Goal: Navigation & Orientation: Find specific page/section

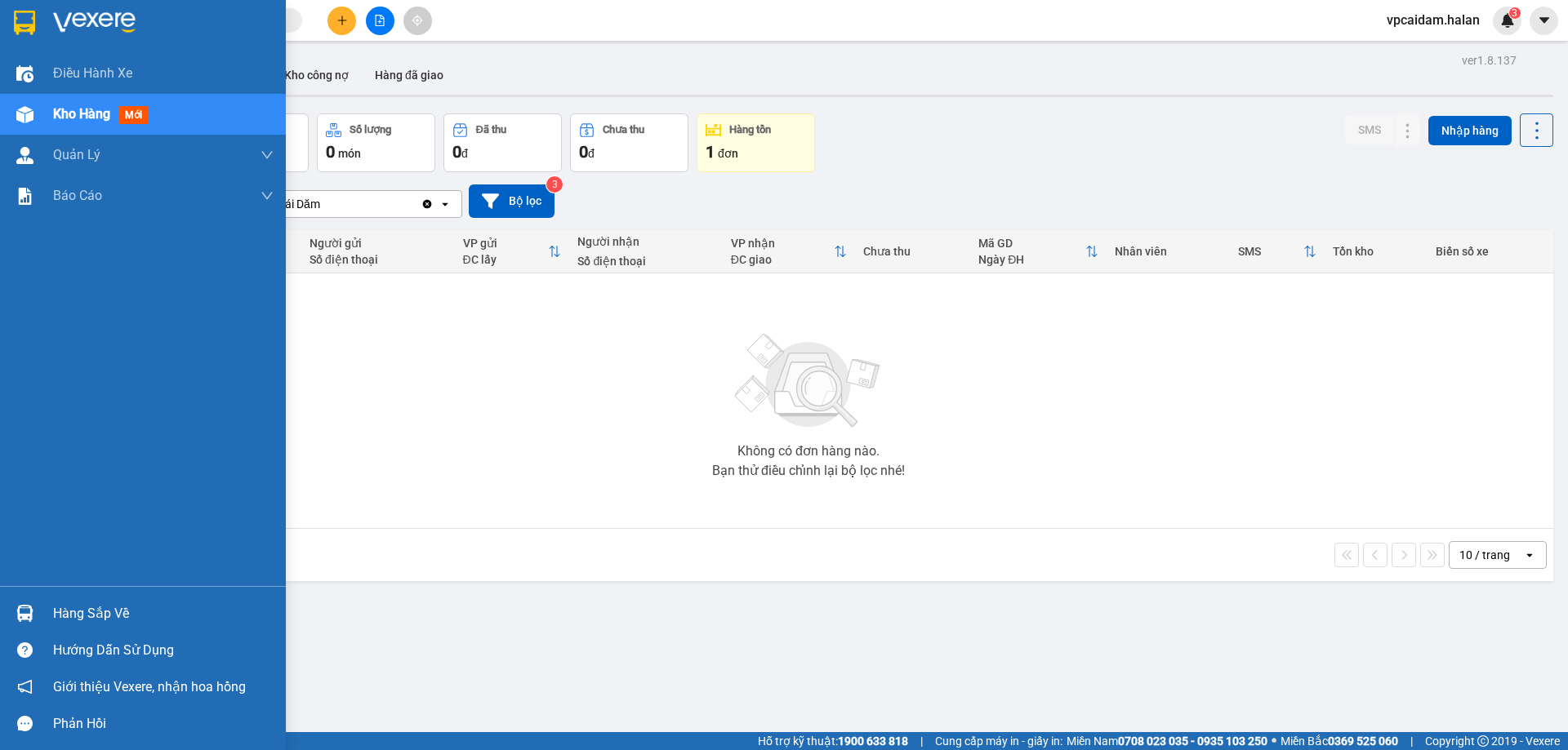
click at [19, 616] on img at bounding box center [25, 613] width 17 height 17
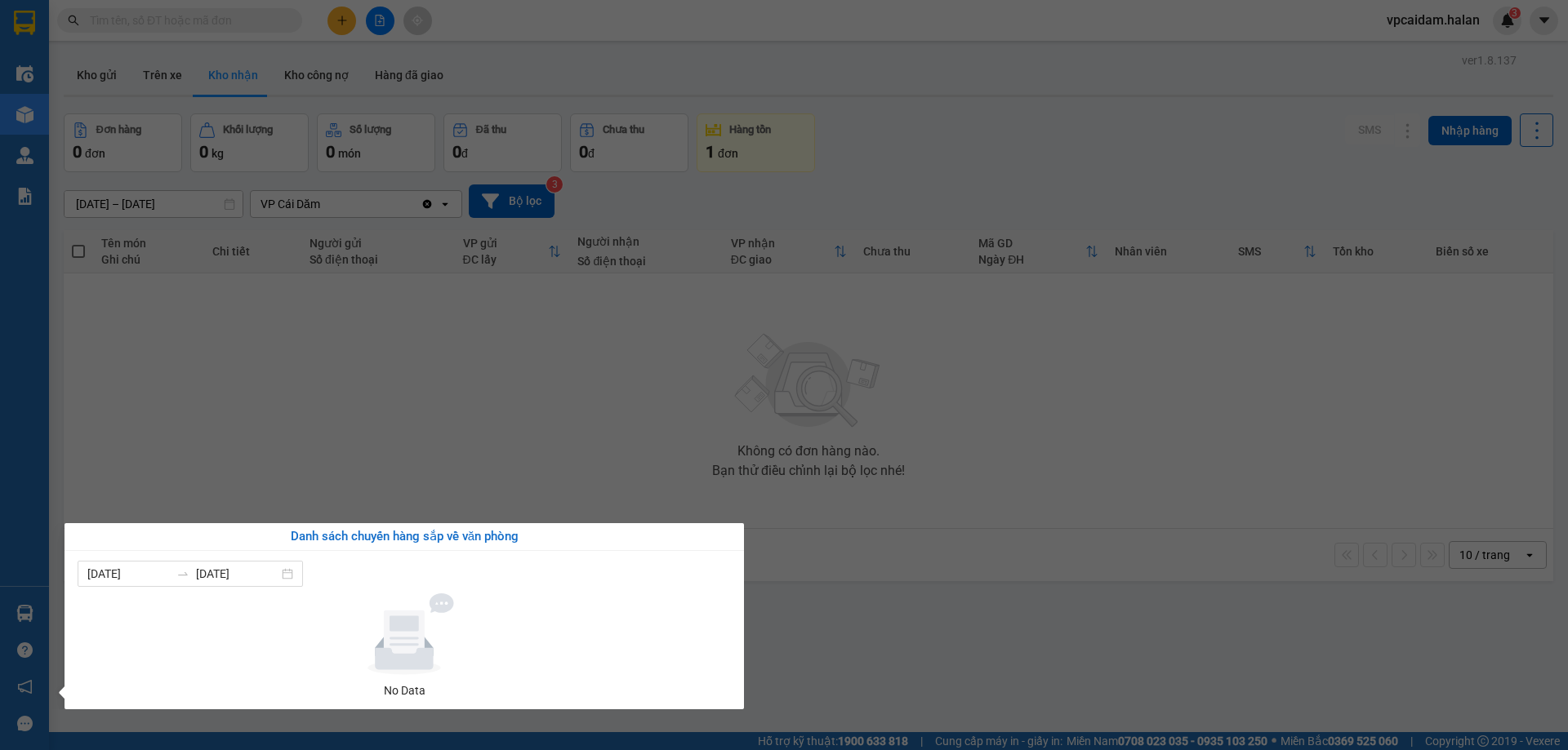
click at [255, 497] on section "Kết quả tìm kiếm ( 0 ) Bộ lọc No Data vpcaidam.halan 3 Điều hành xe Kho hàng mớ…" at bounding box center [784, 375] width 1568 height 750
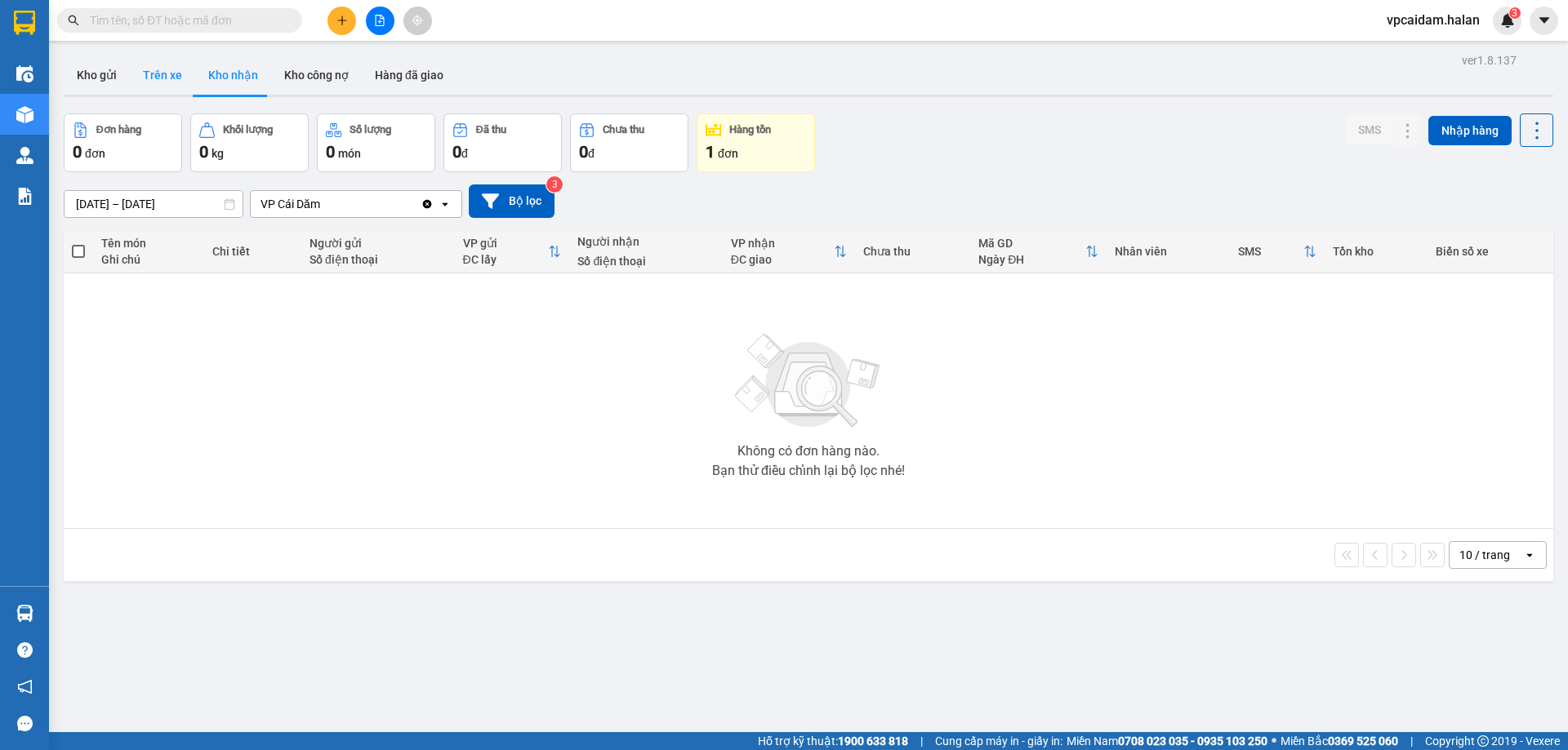
click at [145, 71] on button "Trên xe" at bounding box center [162, 75] width 65 height 39
type input "04/12/2011 – 11/08/2025"
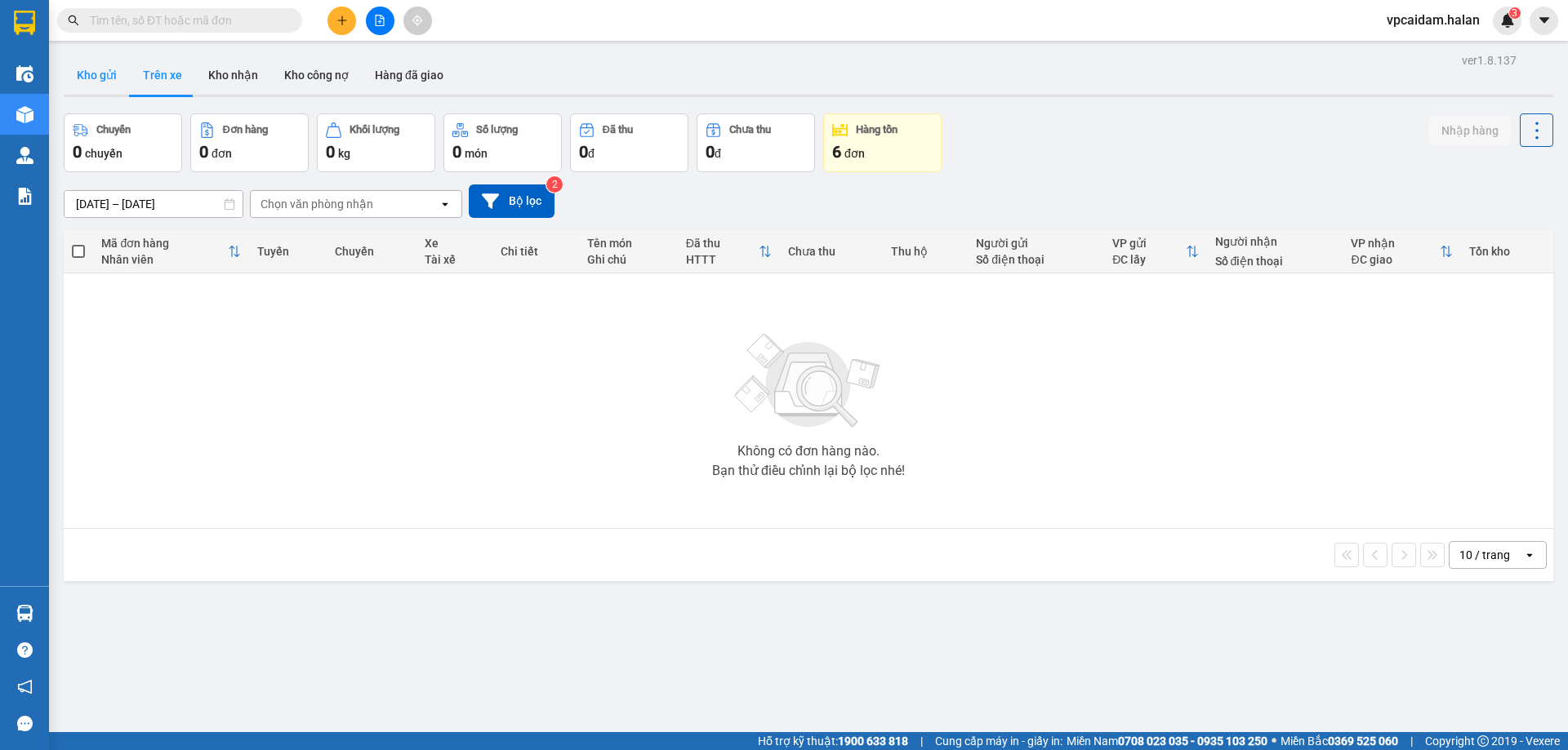
click at [102, 78] on button "Kho gửi" at bounding box center [97, 75] width 66 height 39
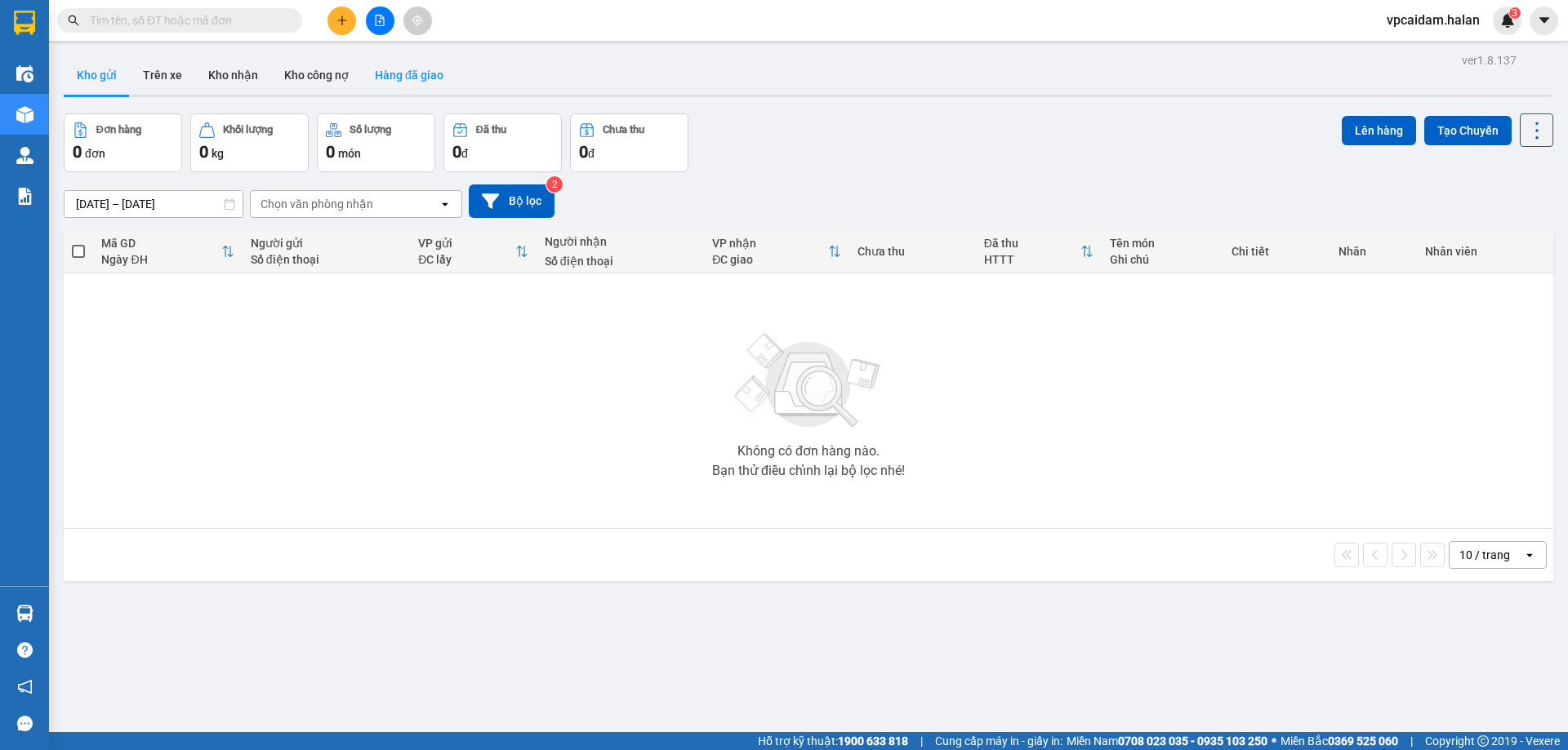
click at [393, 81] on button "Hàng đã giao" at bounding box center [409, 75] width 95 height 39
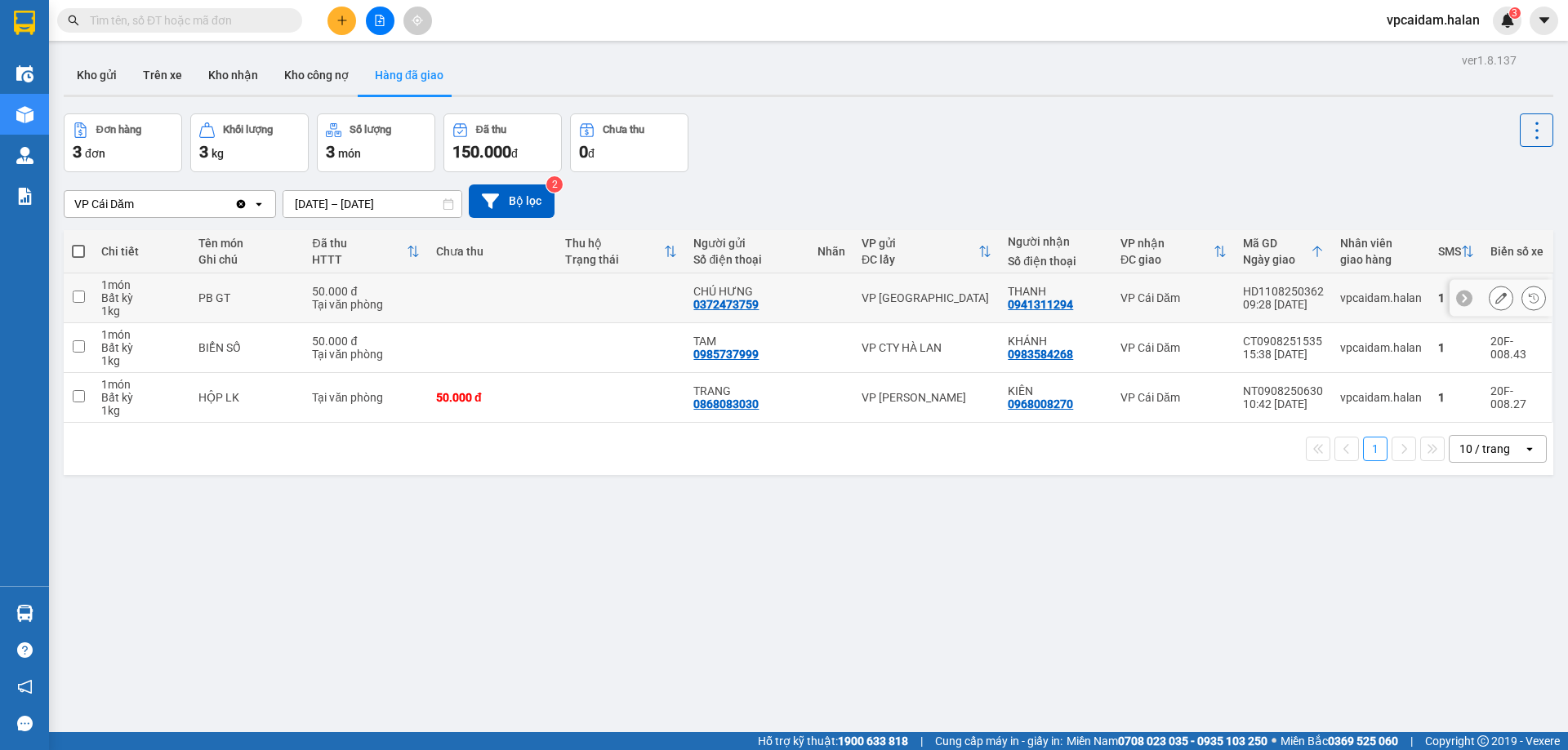
click at [489, 291] on td at bounding box center [492, 298] width 129 height 50
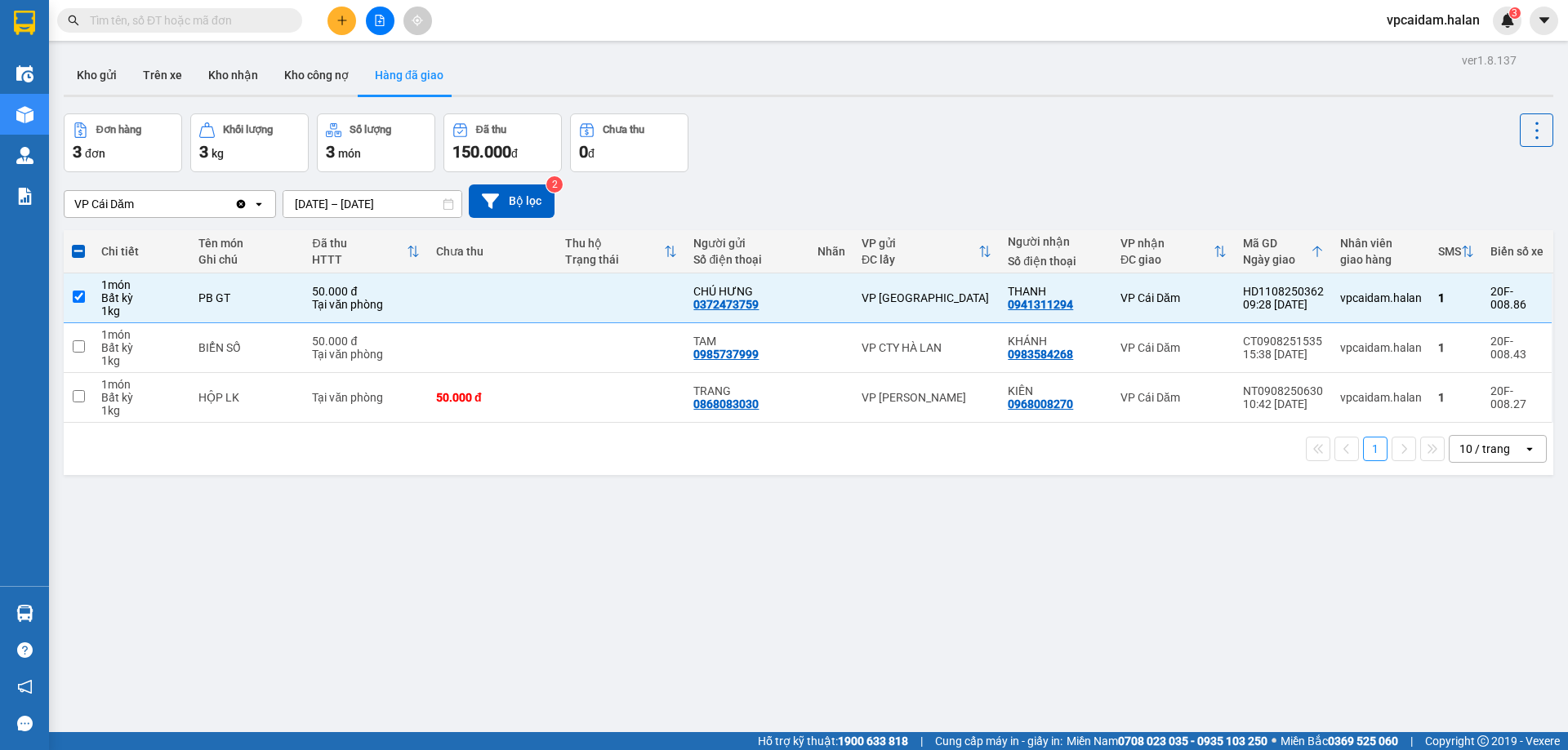
click at [366, 144] on div "3 món" at bounding box center [377, 152] width 101 height 23
click at [364, 152] on div "3 món" at bounding box center [377, 152] width 101 height 23
click at [198, 302] on div "PB GT" at bounding box center [247, 298] width 97 height 13
checkbox input "false"
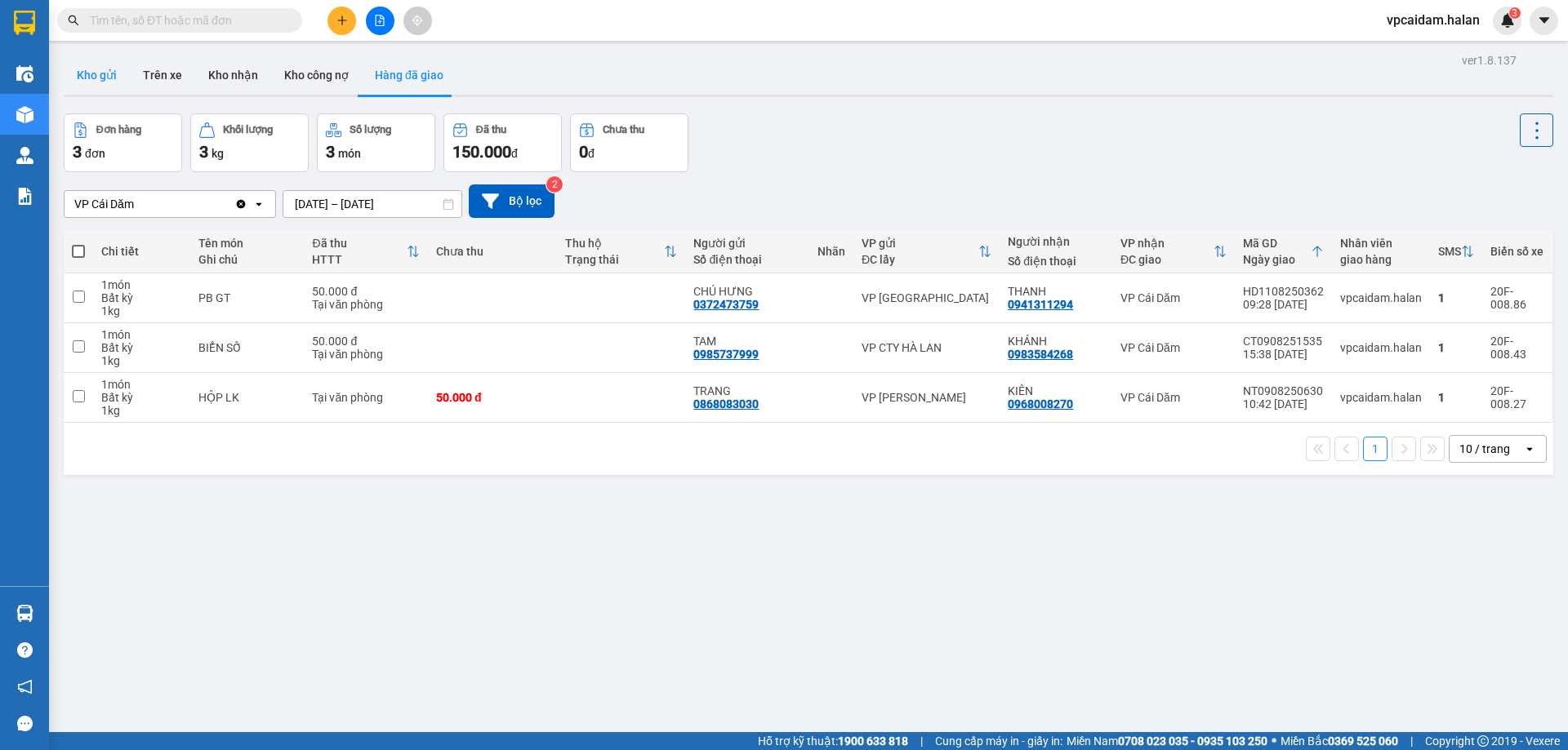
click at [91, 83] on button "Kho gửi" at bounding box center [97, 75] width 66 height 39
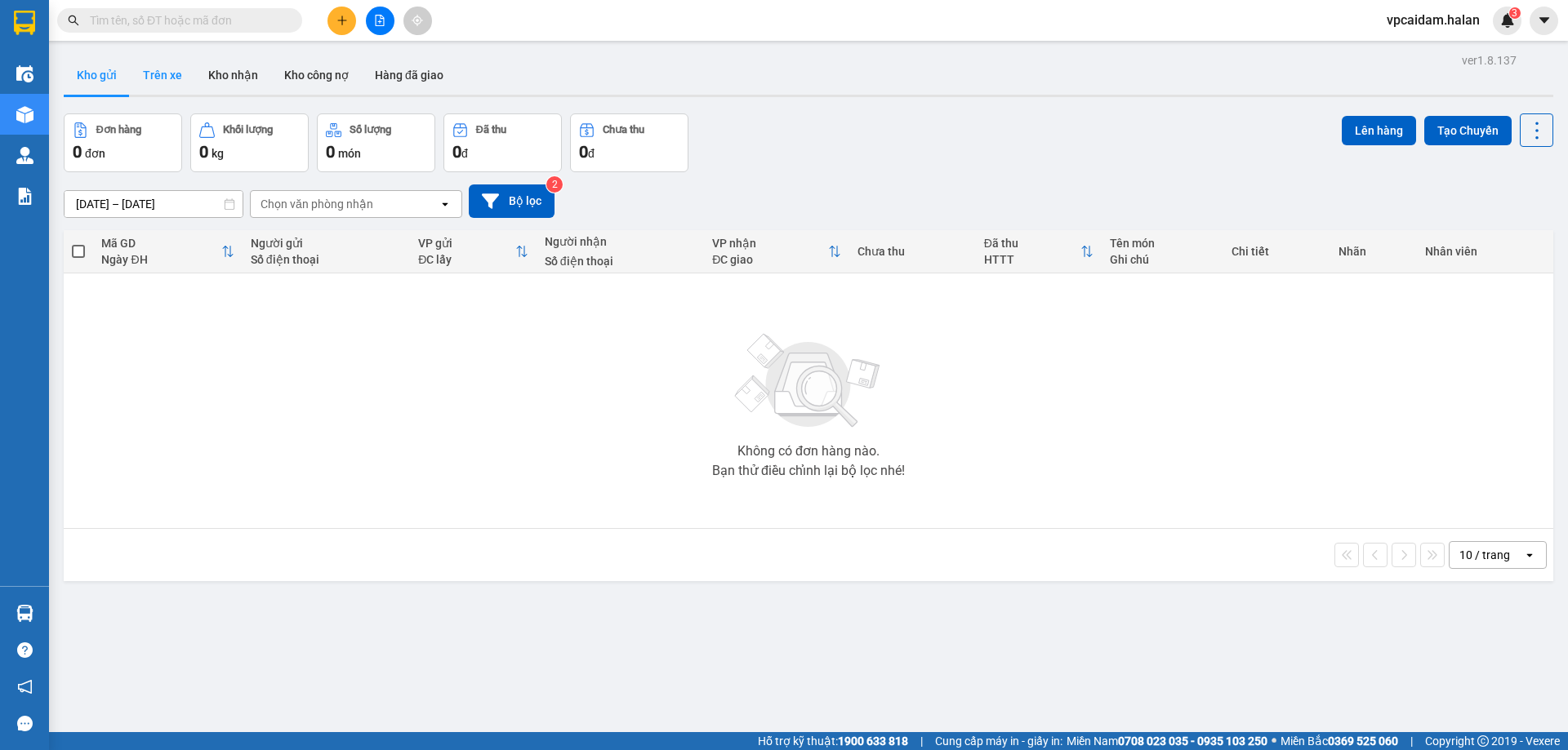
click at [150, 77] on button "Trên xe" at bounding box center [162, 75] width 65 height 39
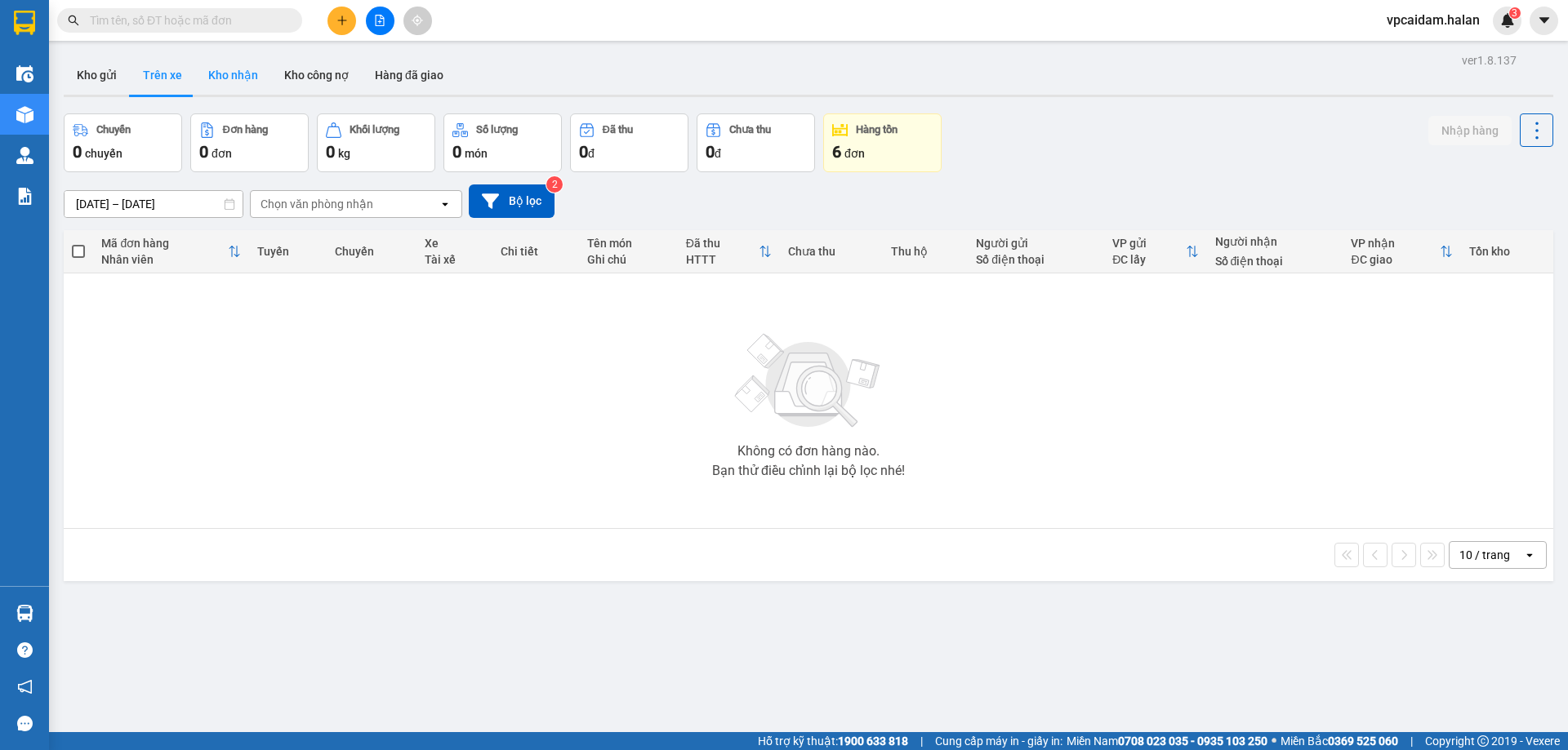
click at [228, 78] on button "Kho nhận" at bounding box center [233, 75] width 76 height 39
type input "13/06/2025 – 11/08/2025"
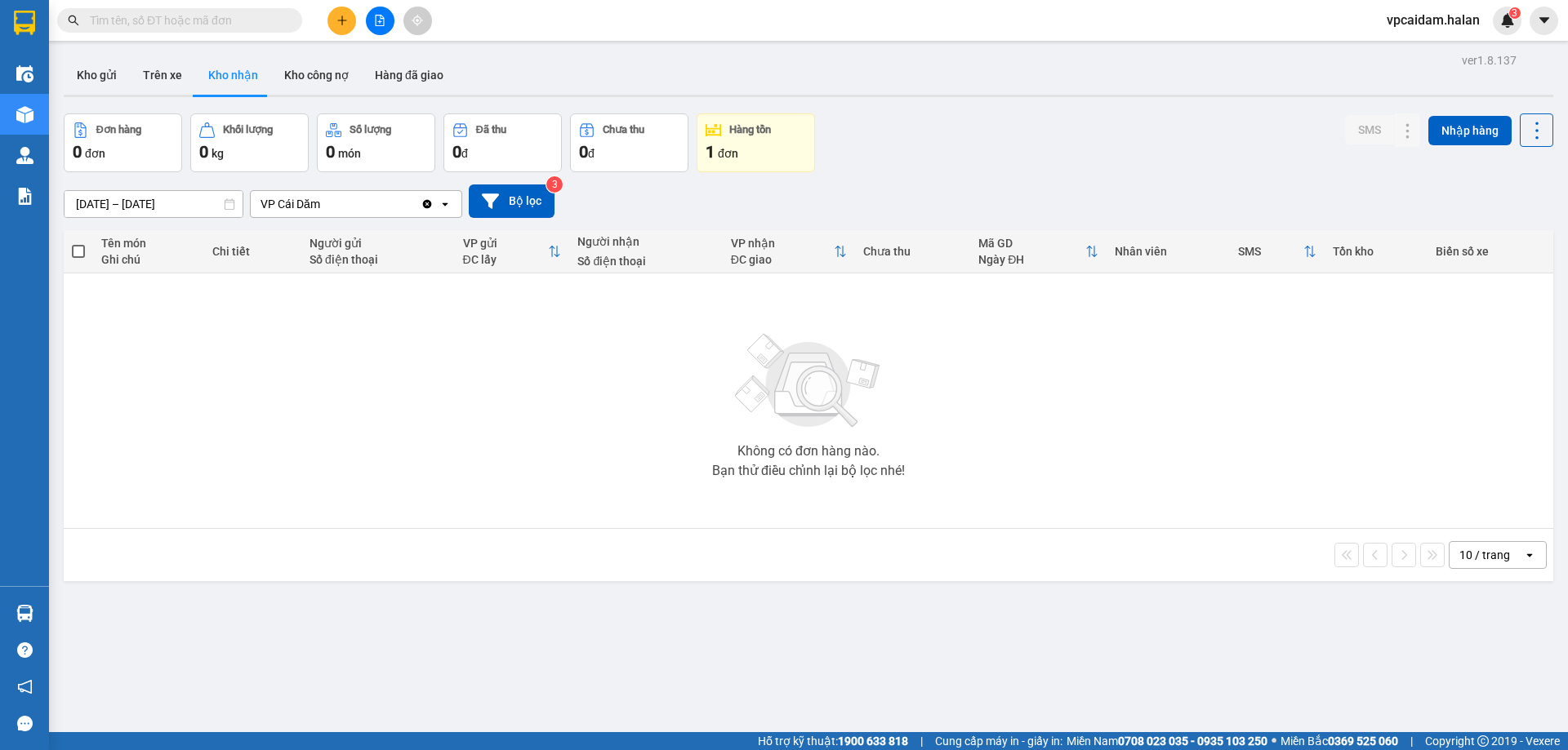
click at [261, 82] on button "Kho nhận" at bounding box center [233, 75] width 76 height 39
click at [307, 78] on button "Kho công nợ" at bounding box center [317, 75] width 91 height 39
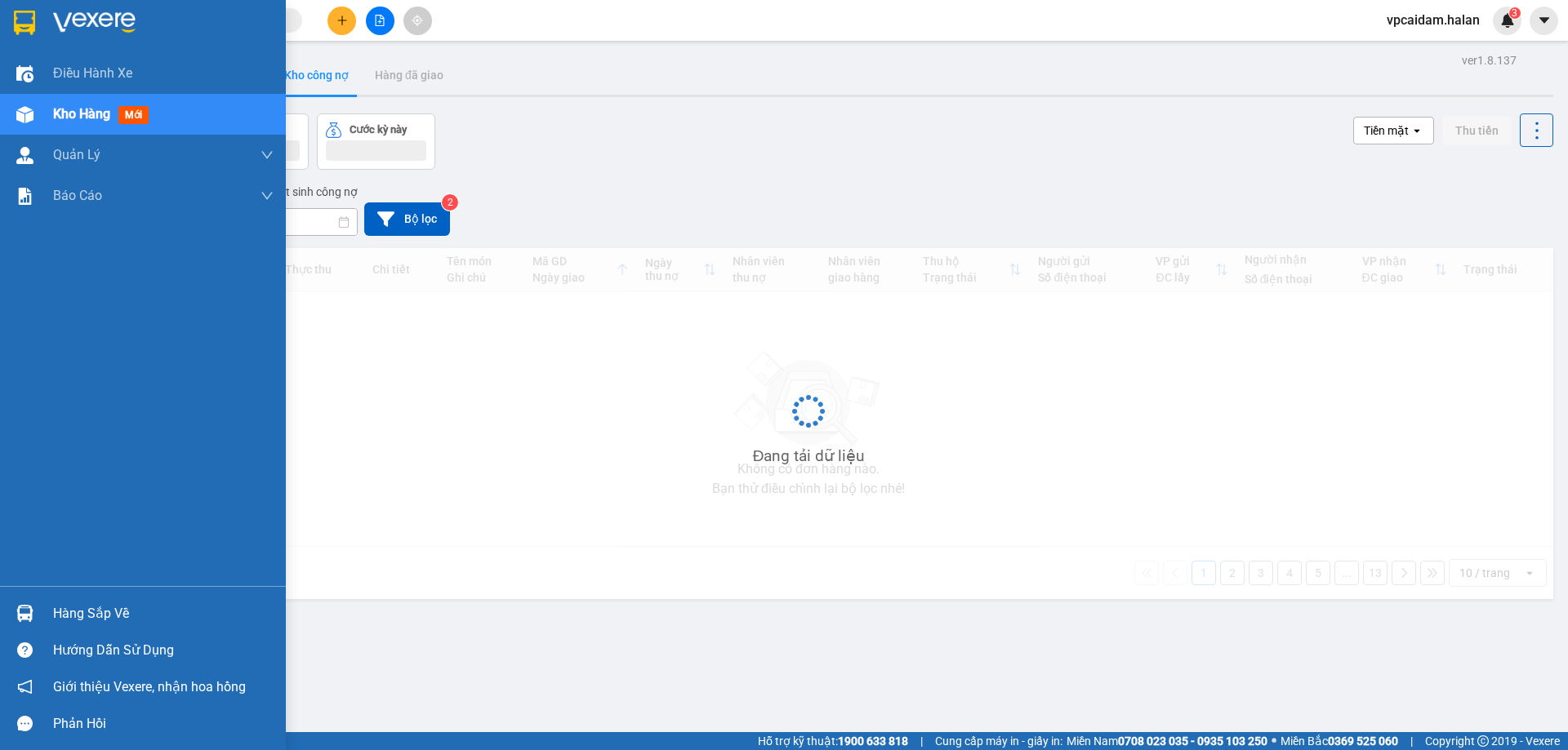
drag, startPoint x: 105, startPoint y: 581, endPoint x: 112, endPoint y: 602, distance: 22.1
click at [111, 602] on div "Điều hành xe Kho hàng mới Quản Lý Quản lý chuyến Quản lý kiểm kho Báo cáo 12. T…" at bounding box center [142, 375] width 286 height 750
click at [113, 604] on div "Hàng sắp về" at bounding box center [163, 614] width 220 height 25
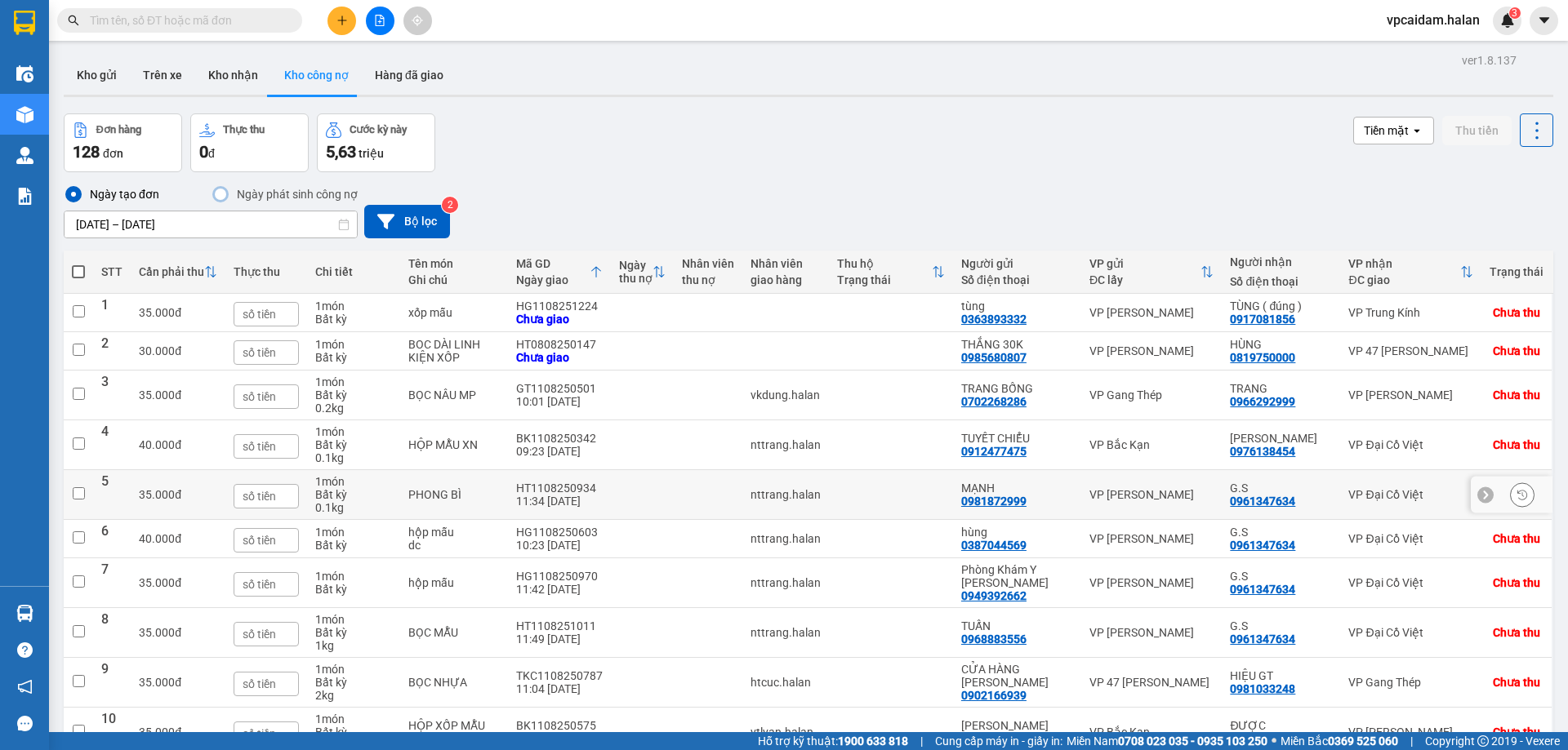
click at [415, 469] on section "Kết quả tìm kiếm ( 0 ) Bộ lọc No Data vpcaidam.halan 3 Điều hành xe Kho hàng mớ…" at bounding box center [784, 375] width 1568 height 750
click at [90, 78] on button "Kho gửi" at bounding box center [97, 75] width 66 height 39
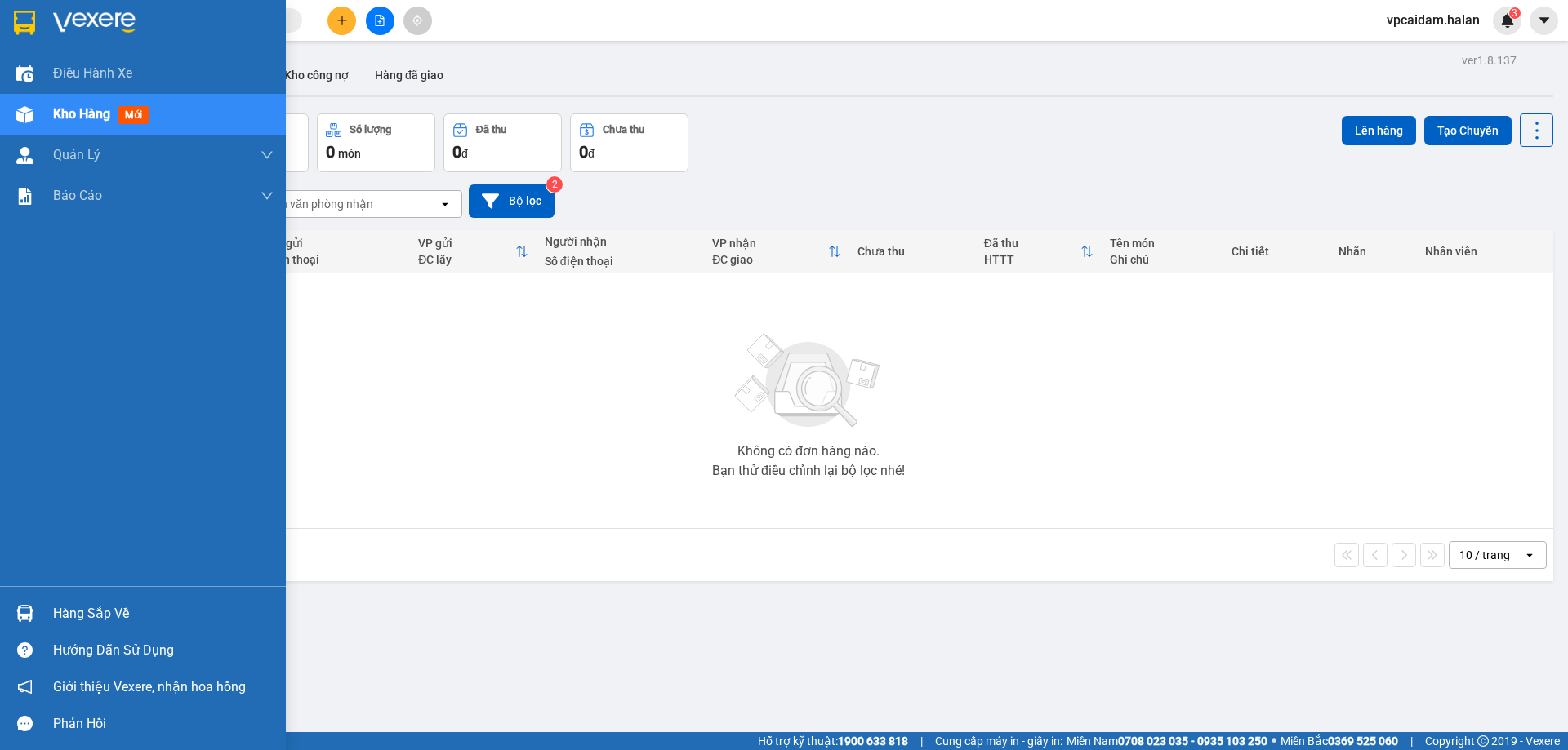
click at [46, 603] on div "Hàng sắp về" at bounding box center [142, 613] width 286 height 37
